Goal: Task Accomplishment & Management: Manage account settings

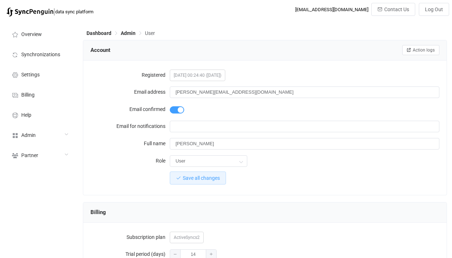
scroll to position [246, 0]
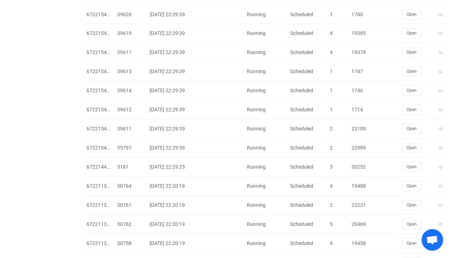
scroll to position [1574, 0]
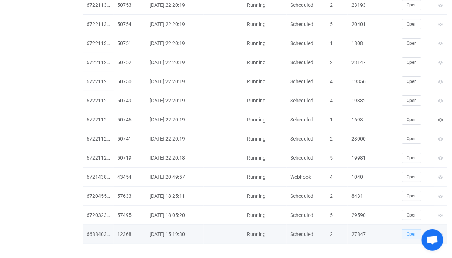
click at [406, 229] on button "Open" at bounding box center [411, 234] width 19 height 10
click at [352, 230] on div "27847" at bounding box center [360, 234] width 25 height 8
copy div "27847"
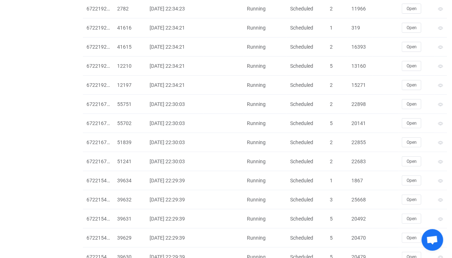
scroll to position [612, 0]
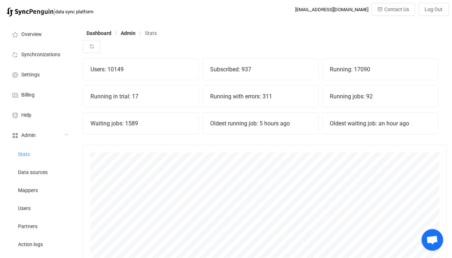
scroll to position [159, 364]
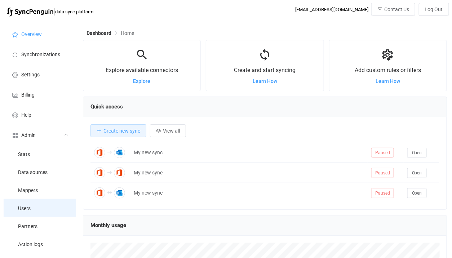
click at [33, 210] on li "Users" at bounding box center [40, 208] width 72 height 18
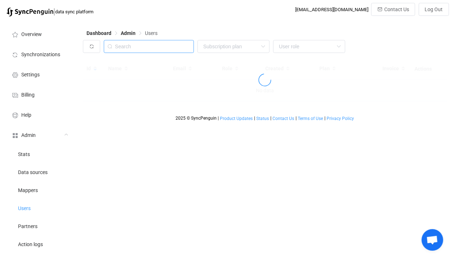
click at [147, 42] on input "text" at bounding box center [149, 46] width 90 height 13
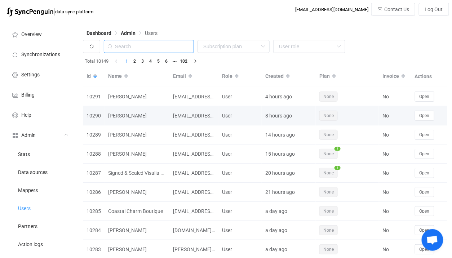
paste input "[EMAIL_ADDRESS][DOMAIN_NAME]"
type input "[EMAIL_ADDRESS][DOMAIN_NAME]"
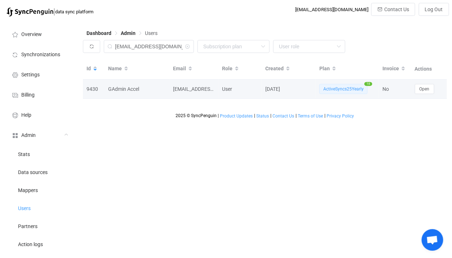
click at [435, 88] on div "Open" at bounding box center [429, 89] width 36 height 10
click at [427, 87] on span "Open" at bounding box center [424, 88] width 10 height 5
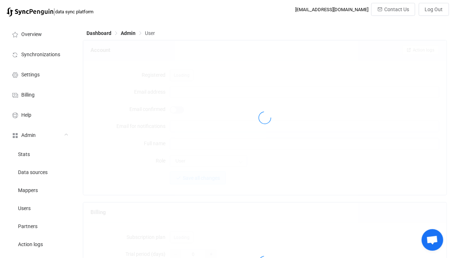
type input "gadmin@autotrans.com"
type input "sean@autotrans.com"
type input "GAdmin Accel"
type input "14"
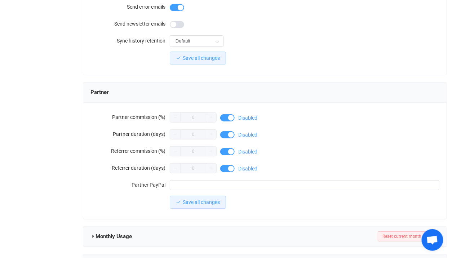
scroll to position [672, 0]
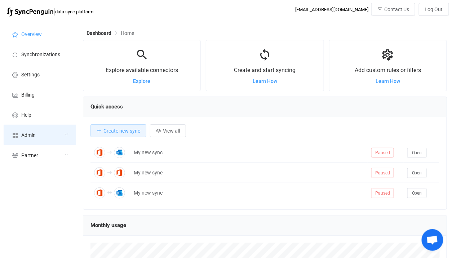
scroll to position [139, 364]
click at [19, 133] on icon at bounding box center [15, 135] width 9 height 6
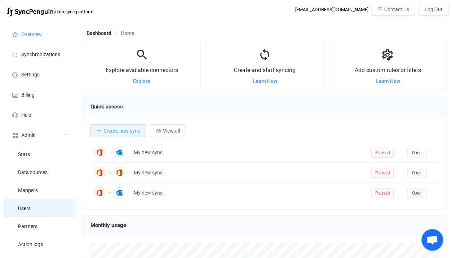
click at [32, 206] on li "Users" at bounding box center [40, 208] width 72 height 18
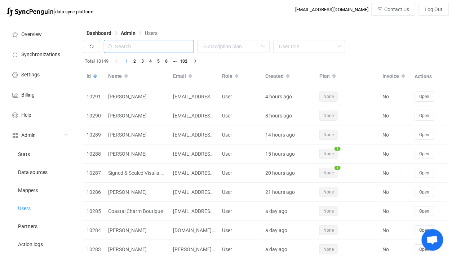
click at [169, 48] on input "text" at bounding box center [149, 46] width 90 height 13
paste input "jasmine.s@clovercreatedcurios.com"
type input "jasmine.s@clovercreatedcurios.com"
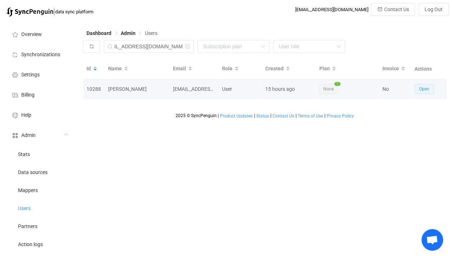
click at [432, 92] on button "Open" at bounding box center [424, 89] width 19 height 10
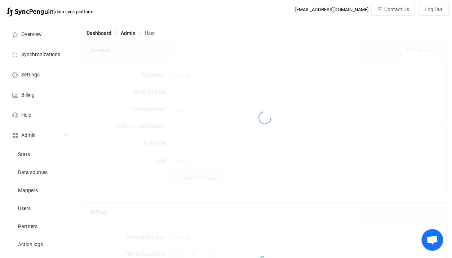
type input "jasmine.s@clovercreatedcurios.com"
type input "Jasmine Scott"
type input "14"
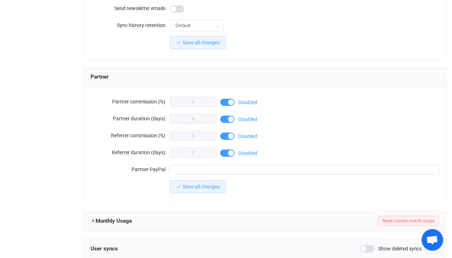
scroll to position [653, 0]
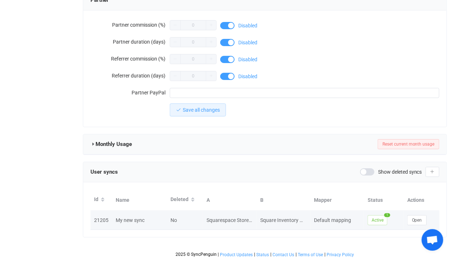
click at [427, 215] on div "Open" at bounding box center [422, 220] width 36 height 10
click at [413, 218] on span "Open" at bounding box center [417, 220] width 10 height 5
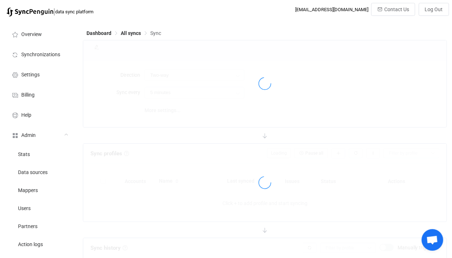
type input "10 minutes"
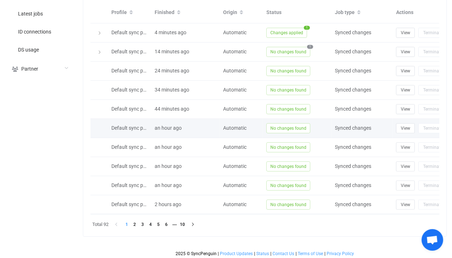
scroll to position [239, 0]
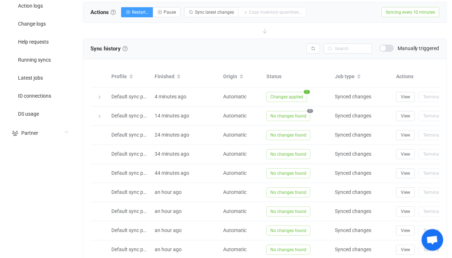
click at [390, 45] on span at bounding box center [386, 48] width 14 height 7
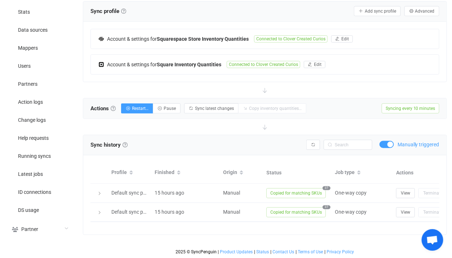
scroll to position [141, 0]
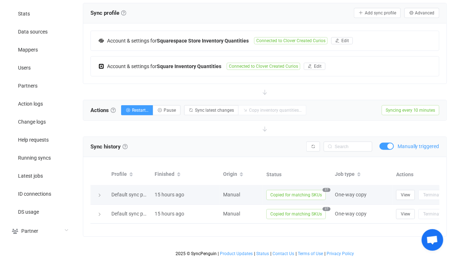
click at [295, 195] on span "Copied for matching SKUs" at bounding box center [295, 195] width 59 height 10
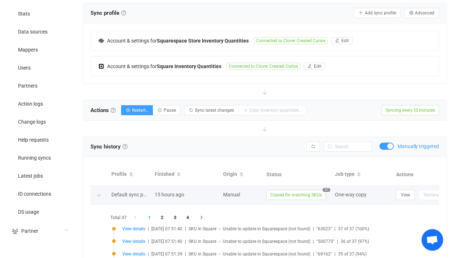
click at [295, 195] on span "Copied for matching SKUs" at bounding box center [295, 195] width 59 height 10
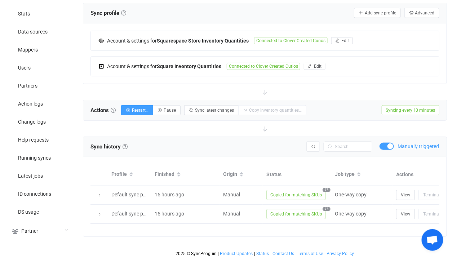
click at [381, 143] on div "Manually triggered" at bounding box center [409, 146] width 60 height 7
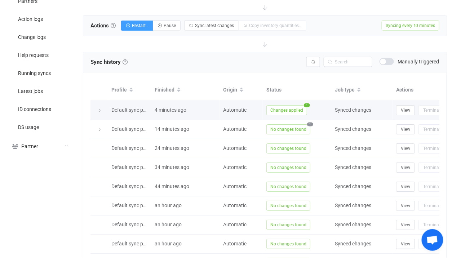
scroll to position [227, 0]
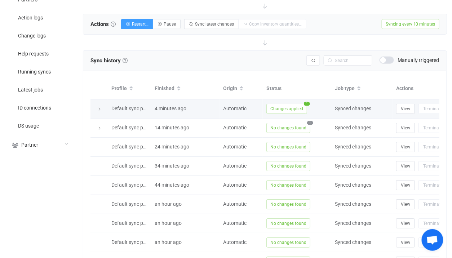
click at [284, 104] on span "Changes applied" at bounding box center [286, 109] width 41 height 10
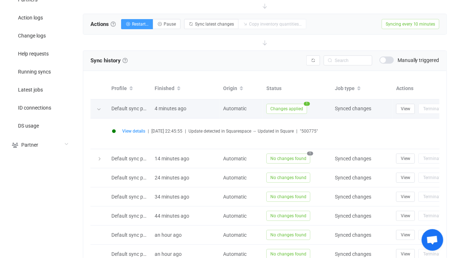
click at [284, 104] on span "Changes applied" at bounding box center [286, 109] width 41 height 10
